Goal: Information Seeking & Learning: Learn about a topic

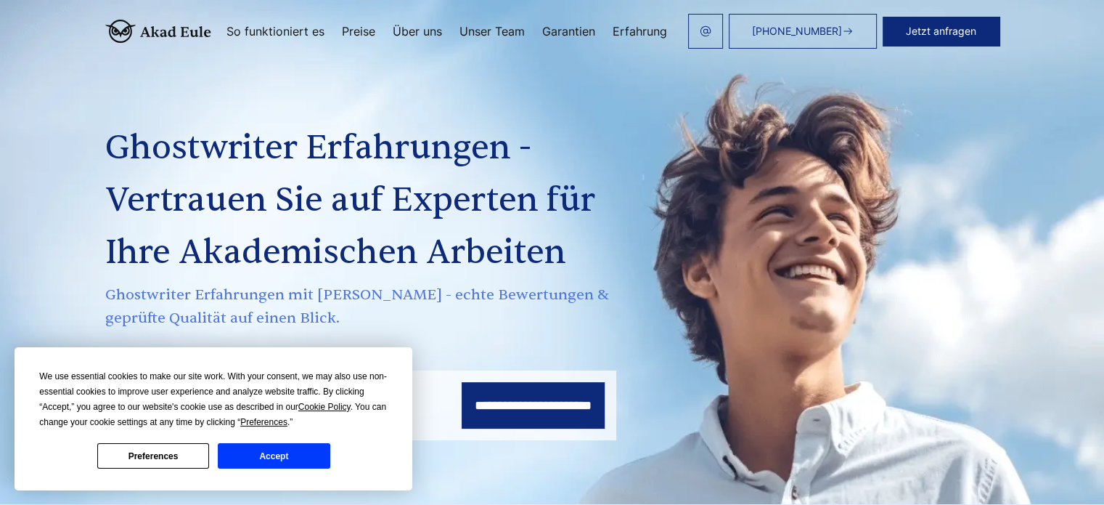
click at [266, 452] on button "Accept" at bounding box center [274, 455] width 112 height 25
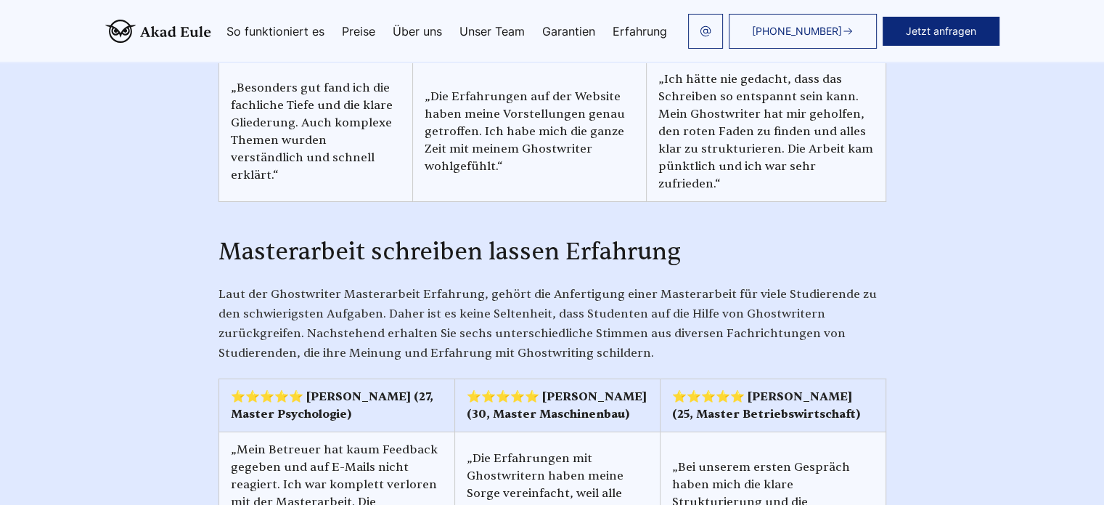
scroll to position [4792, 0]
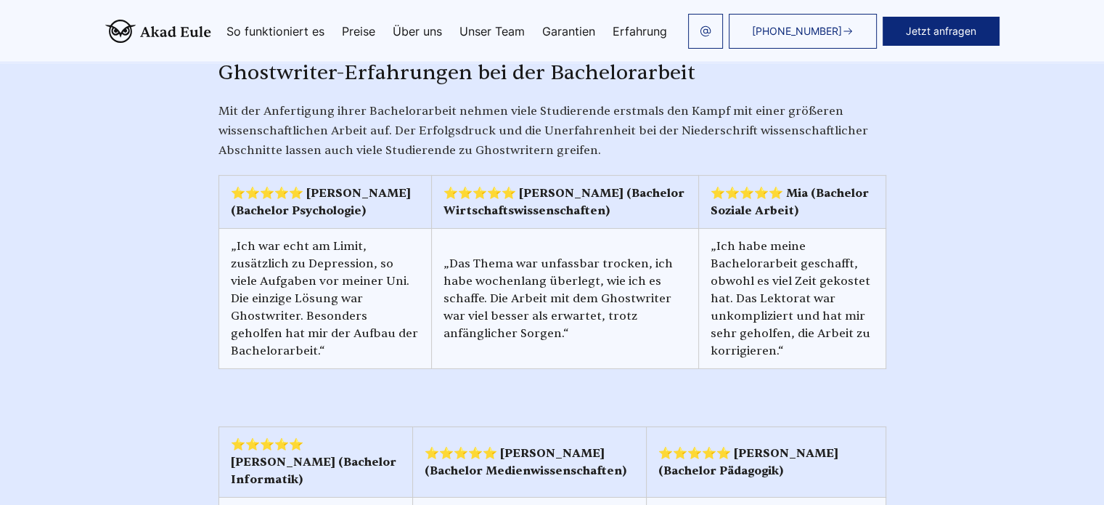
click at [105, 28] on img at bounding box center [158, 31] width 106 height 23
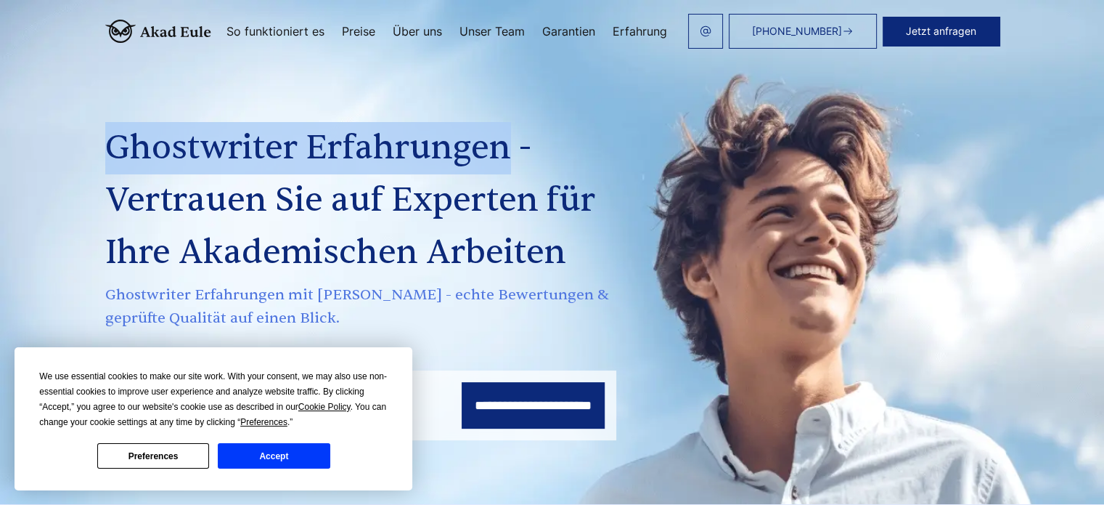
drag, startPoint x: 418, startPoint y: 150, endPoint x: 22, endPoint y: 150, distance: 396.4
click at [105, 150] on h1 "Ghostwriter Erfahrungen - Vertrauen Sie auf Experten für Ihre Akademischen Arbe…" at bounding box center [378, 200] width 546 height 157
copy h1 "Ghostwriter Erfahrungen"
